Goal: Information Seeking & Learning: Learn about a topic

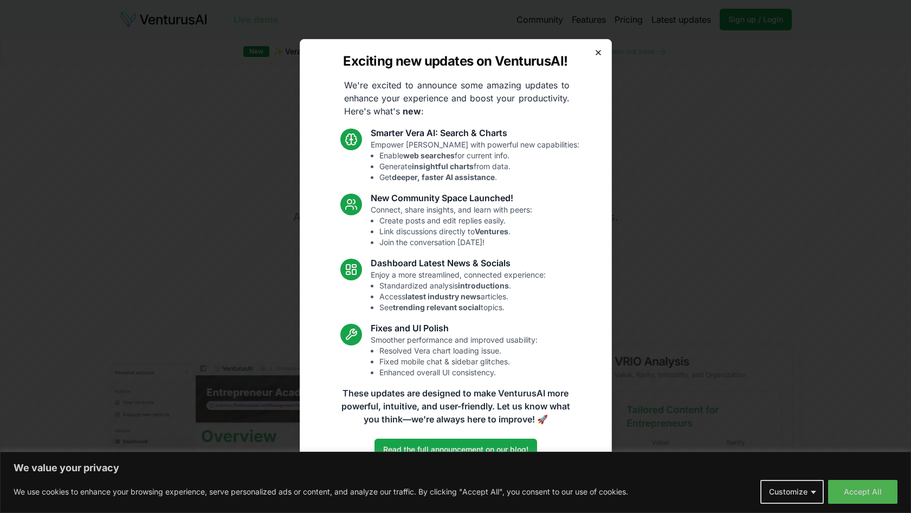
click at [596, 51] on icon "button" at bounding box center [598, 52] width 9 height 9
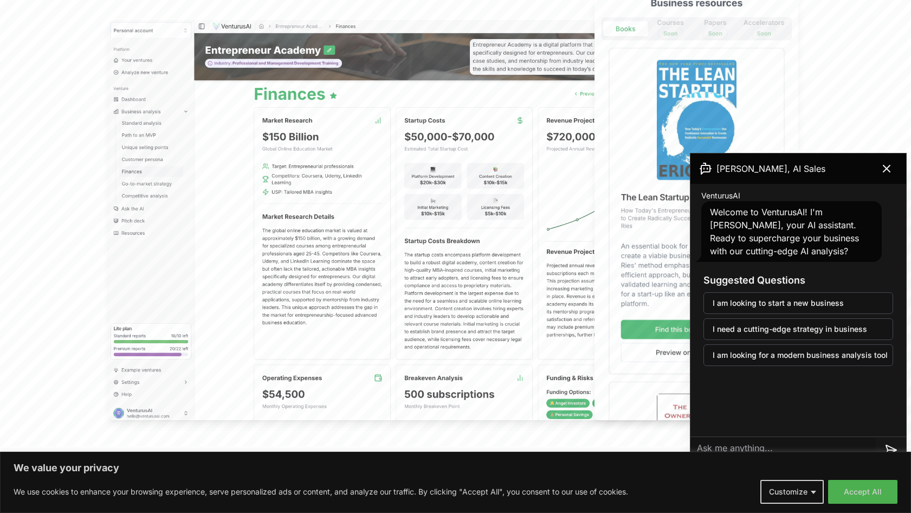
scroll to position [330, 0]
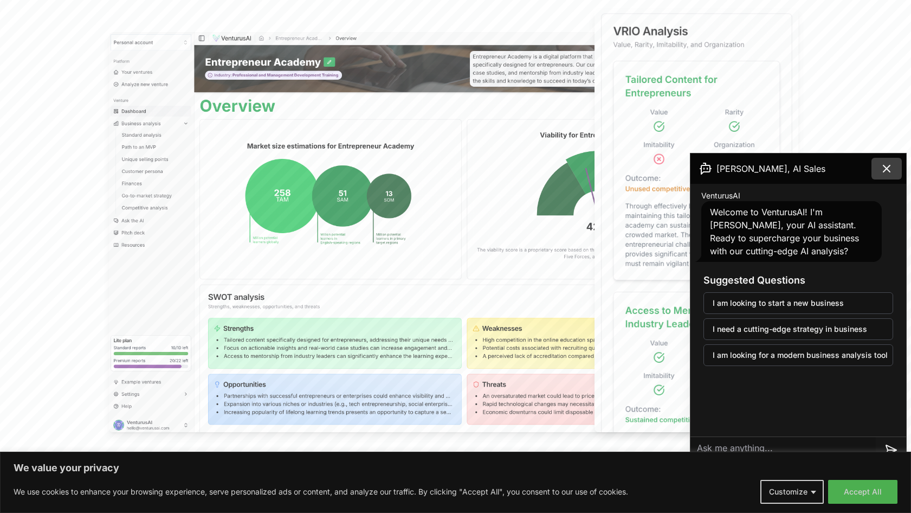
click at [878, 164] on button at bounding box center [886, 169] width 30 height 22
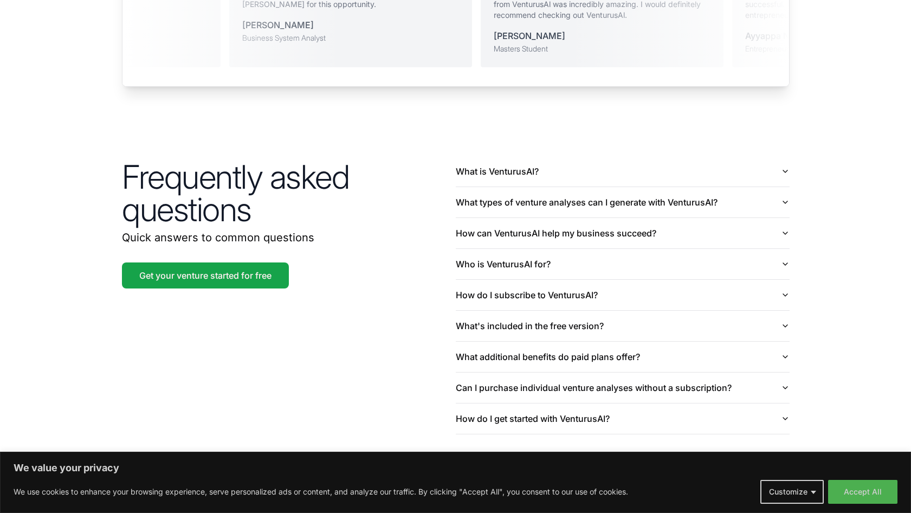
scroll to position [2512, 0]
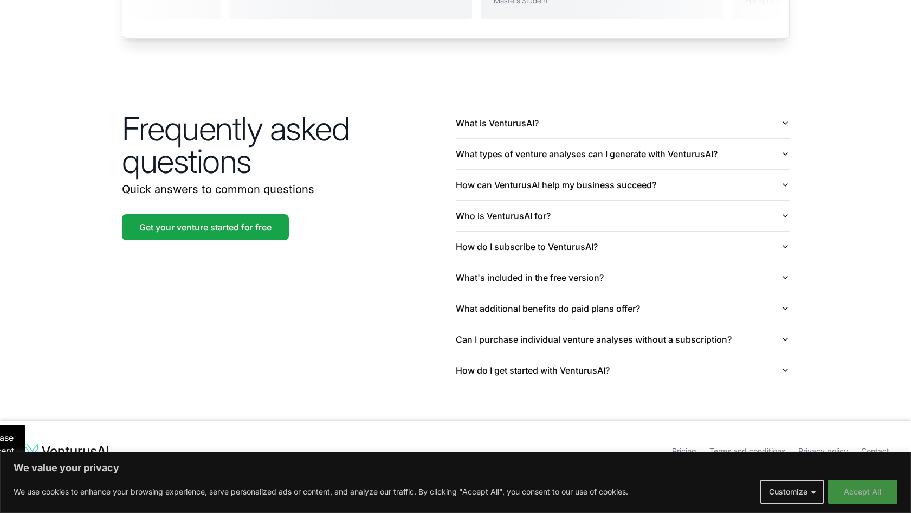
click at [856, 490] on button "Accept All" at bounding box center [862, 492] width 69 height 24
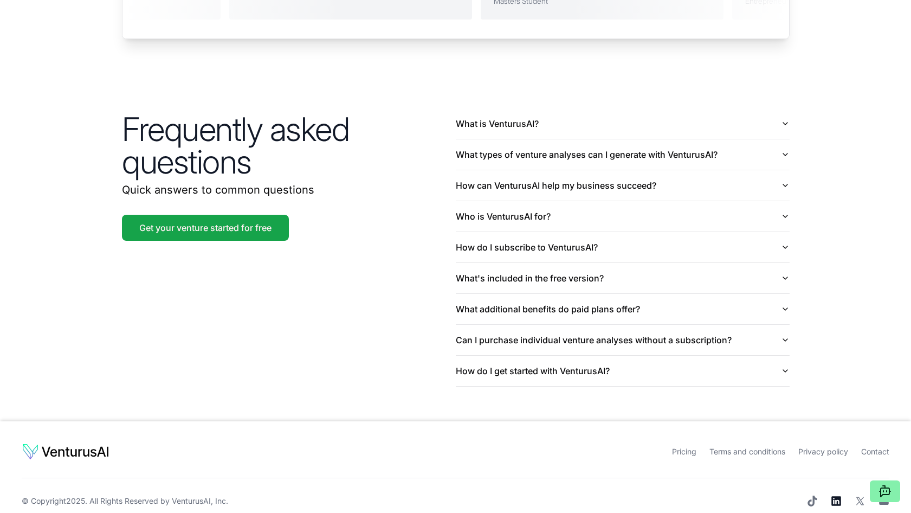
click at [833, 496] on icon at bounding box center [836, 501] width 10 height 10
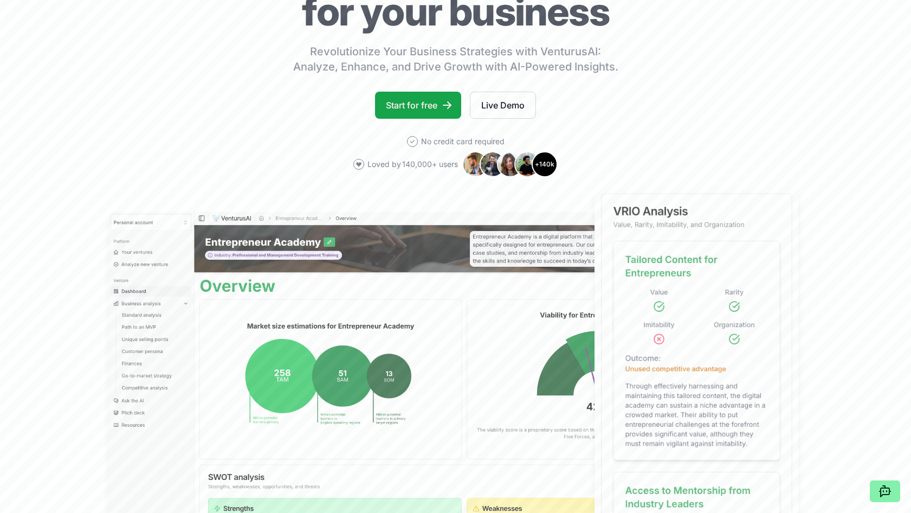
scroll to position [0, 0]
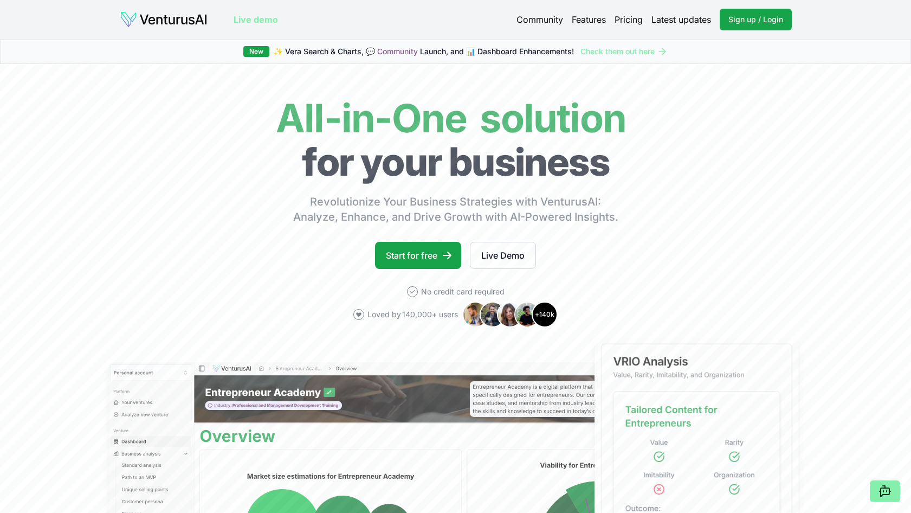
click at [624, 23] on link "Pricing" at bounding box center [629, 19] width 28 height 13
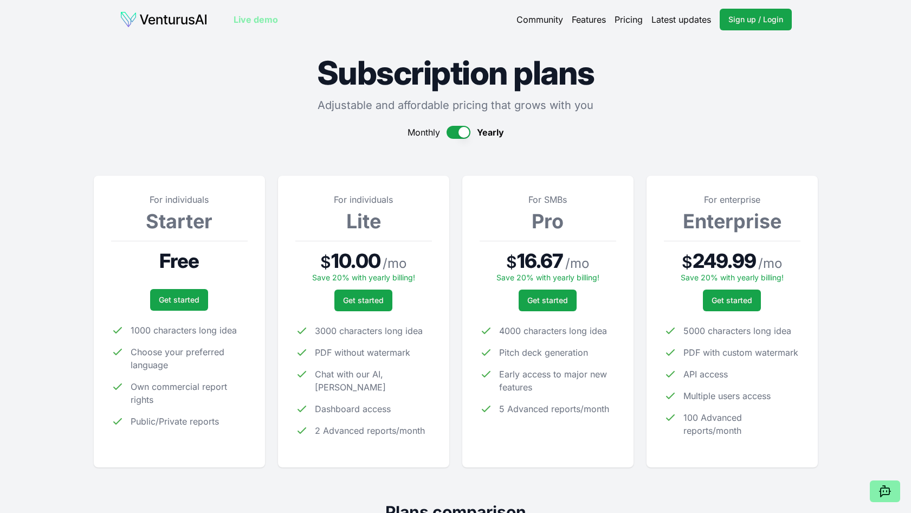
click at [170, 24] on img at bounding box center [164, 19] width 88 height 17
